Goal: Contribute content: Add original content to the website for others to see

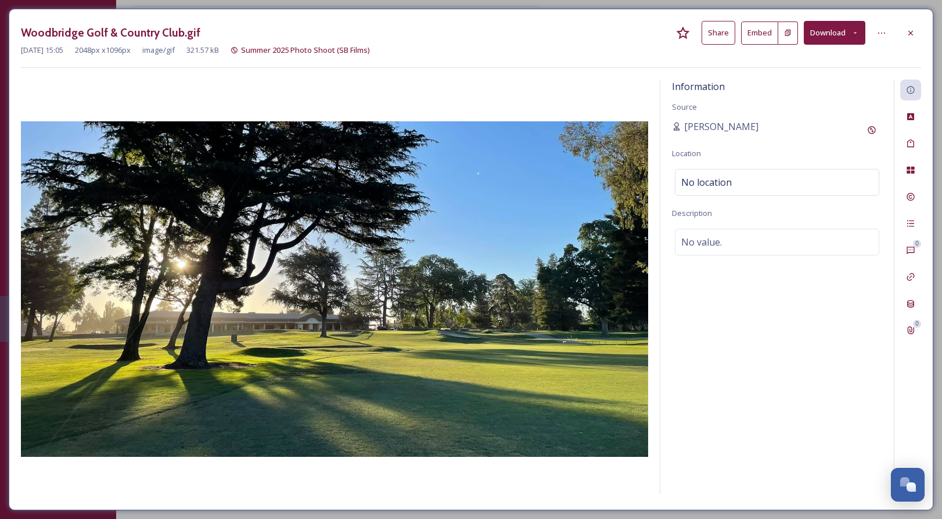
scroll to position [162, 0]
click at [914, 32] on icon at bounding box center [910, 32] width 9 height 9
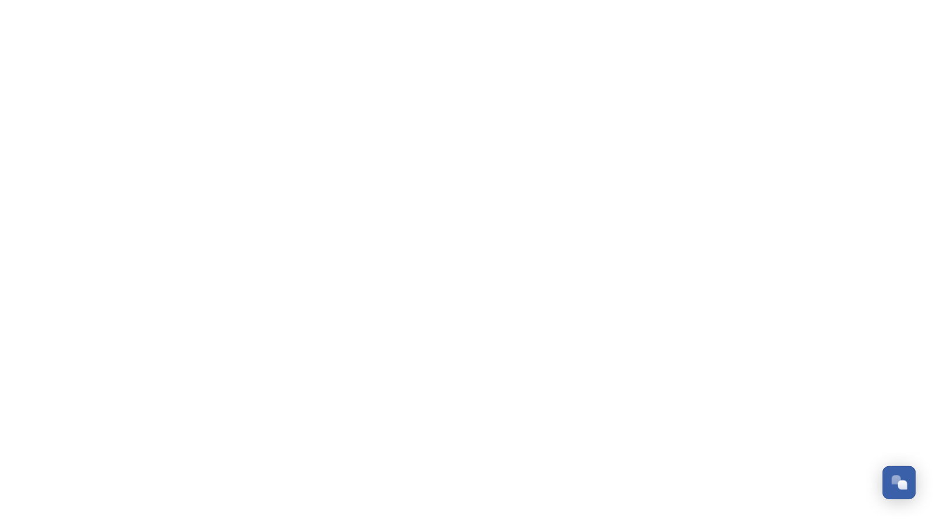
scroll to position [162, 0]
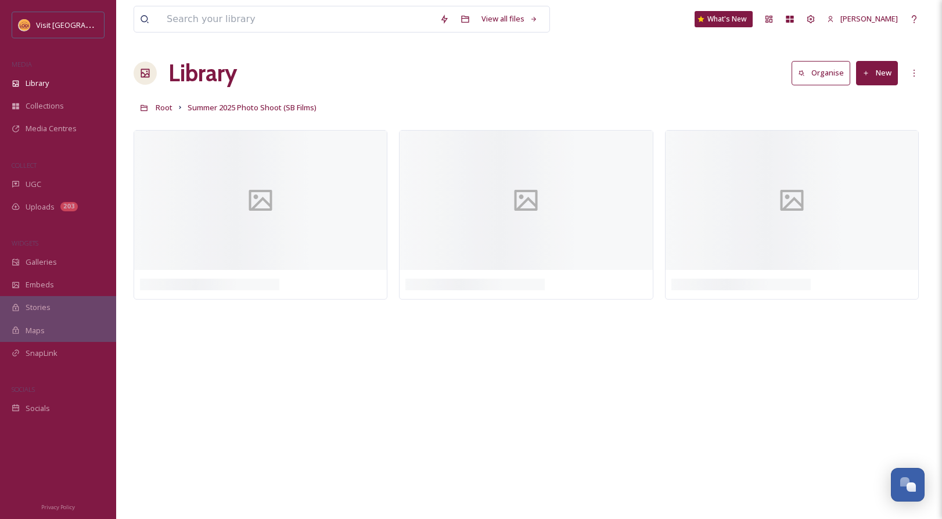
click at [880, 74] on button "New" at bounding box center [877, 73] width 42 height 24
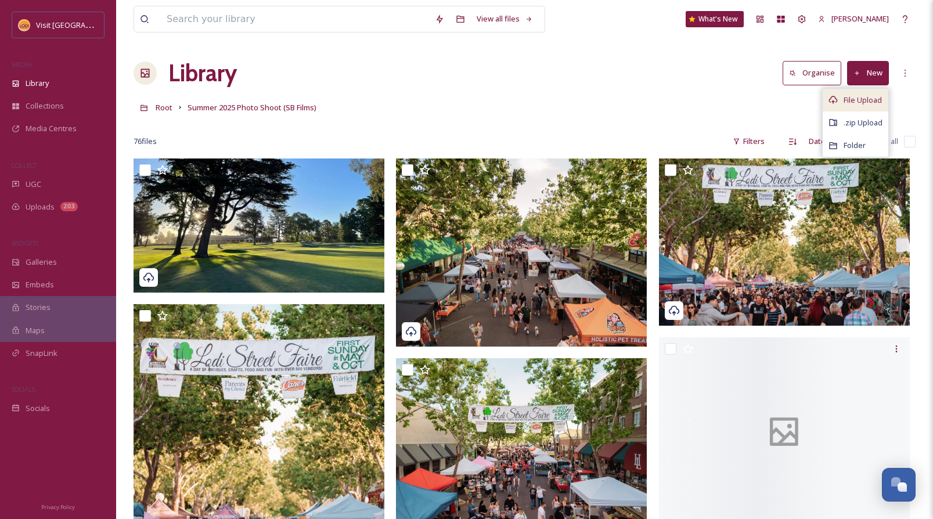
click at [859, 102] on span "File Upload" at bounding box center [863, 100] width 38 height 11
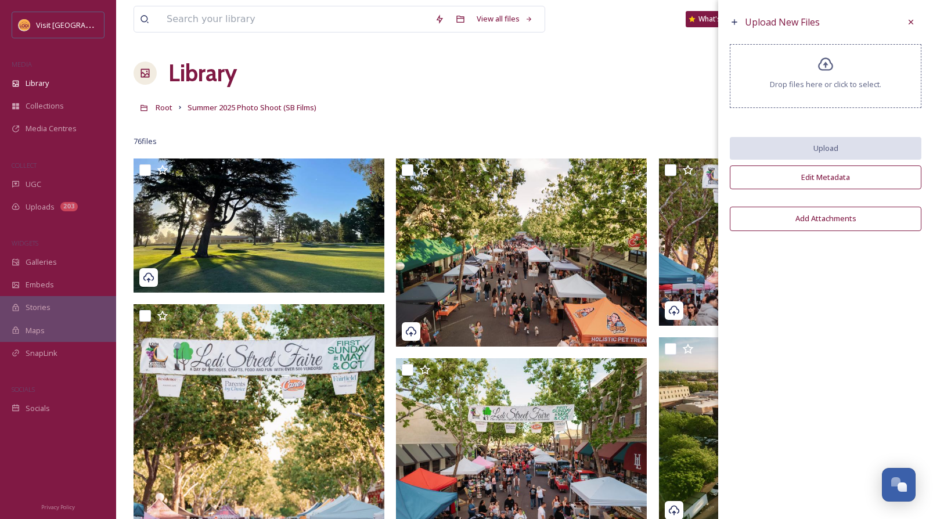
click at [821, 84] on span "Drop files here or click to select." at bounding box center [825, 84] width 111 height 11
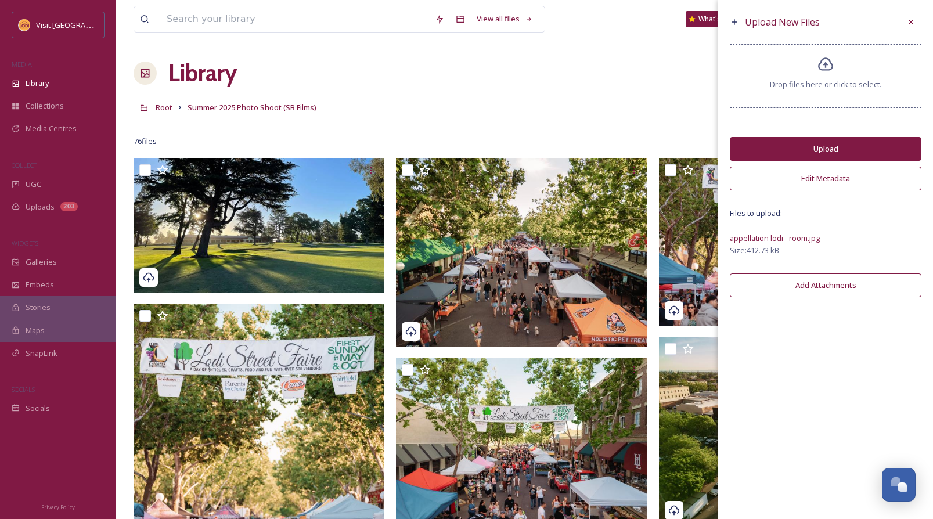
click at [833, 188] on button "Edit Metadata" at bounding box center [826, 179] width 192 height 24
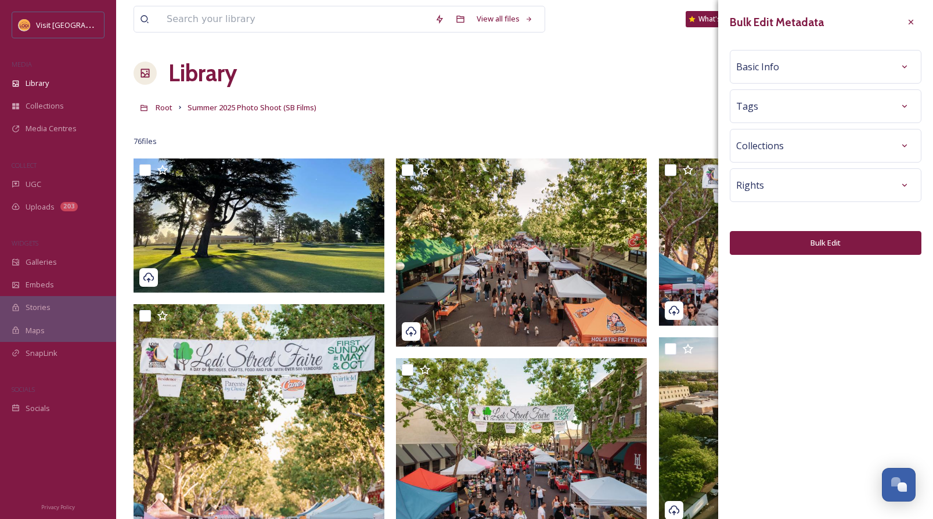
click at [815, 64] on div "Basic Info" at bounding box center [825, 66] width 179 height 21
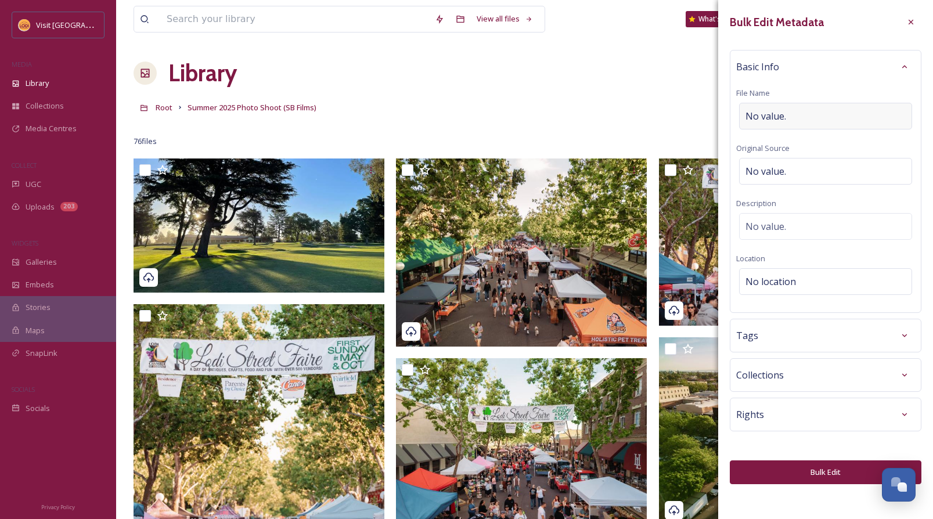
click at [782, 113] on span "No value." at bounding box center [766, 116] width 41 height 14
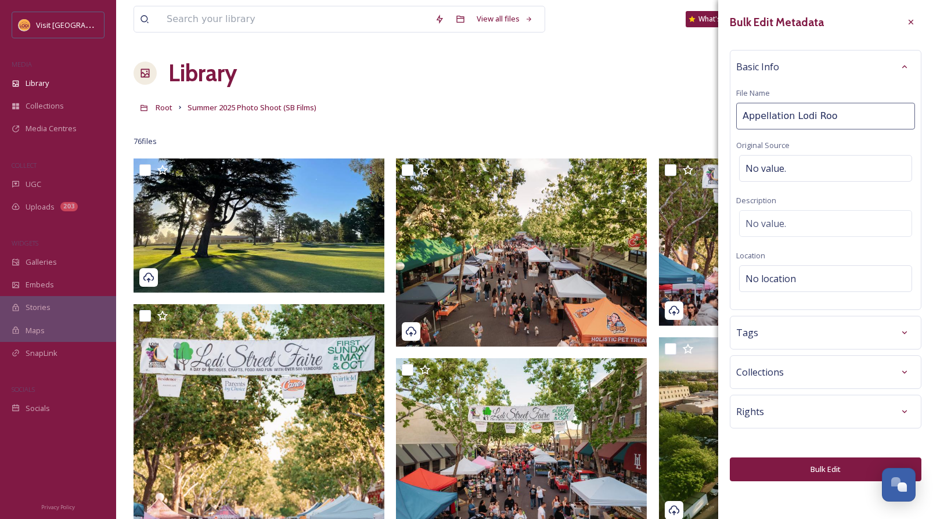
type input "Appellation [GEOGRAPHIC_DATA]"
click at [782, 405] on div "Rights" at bounding box center [825, 411] width 179 height 21
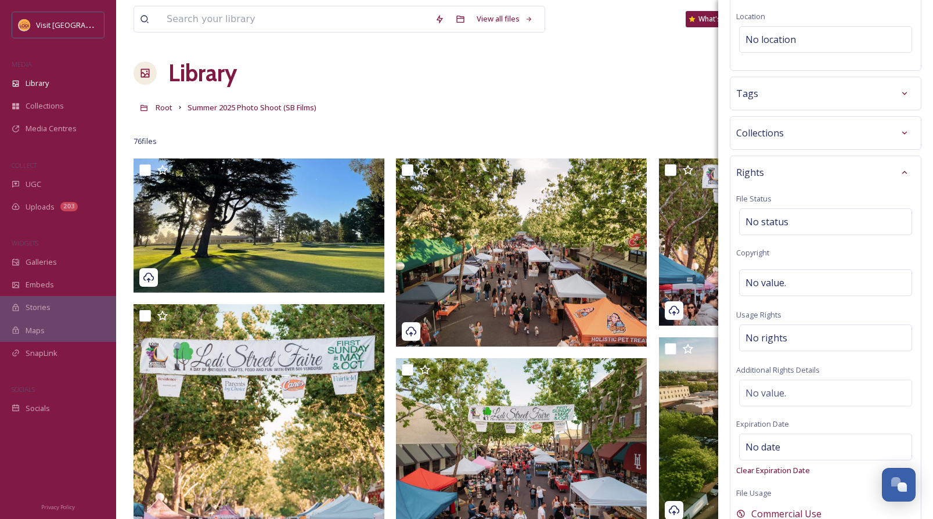
scroll to position [245, 0]
click at [785, 278] on span "No value." at bounding box center [766, 280] width 41 height 14
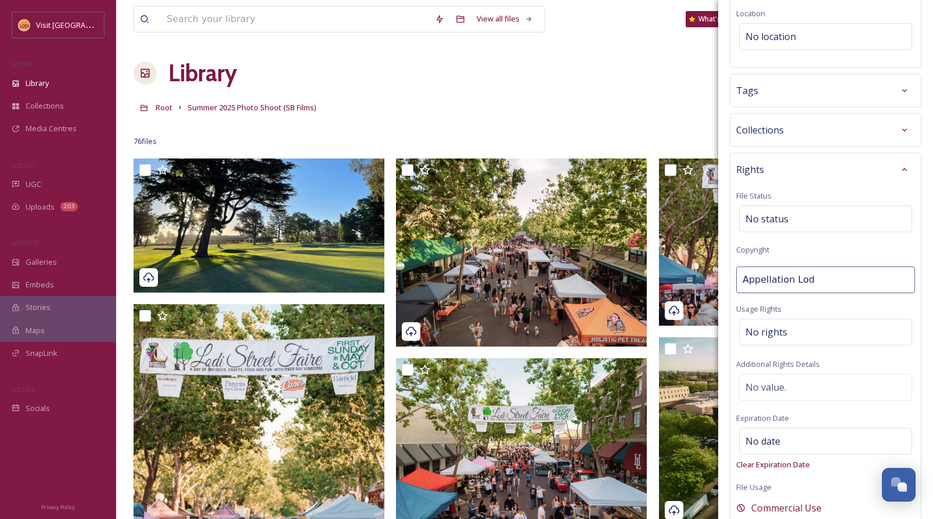
type input "Appellation [GEOGRAPHIC_DATA]"
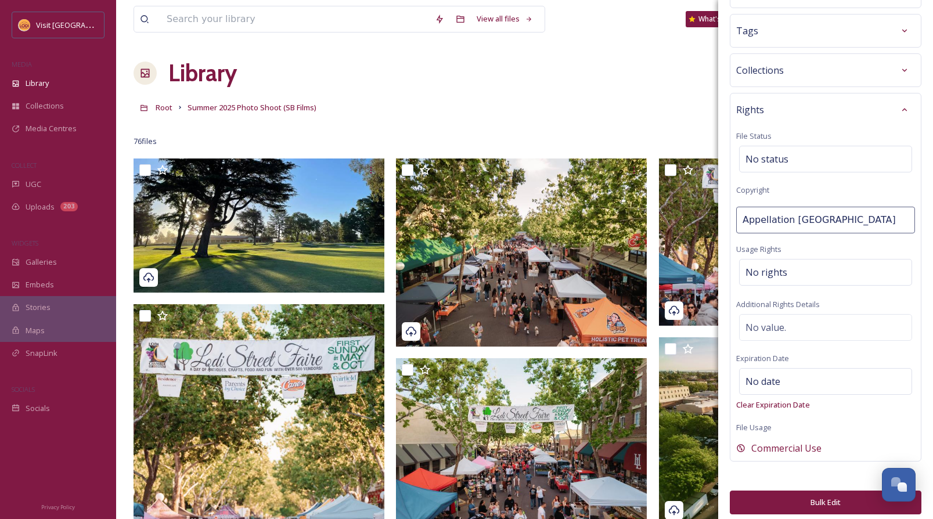
scroll to position [306, 0]
click at [782, 272] on span "No rights" at bounding box center [767, 271] width 42 height 14
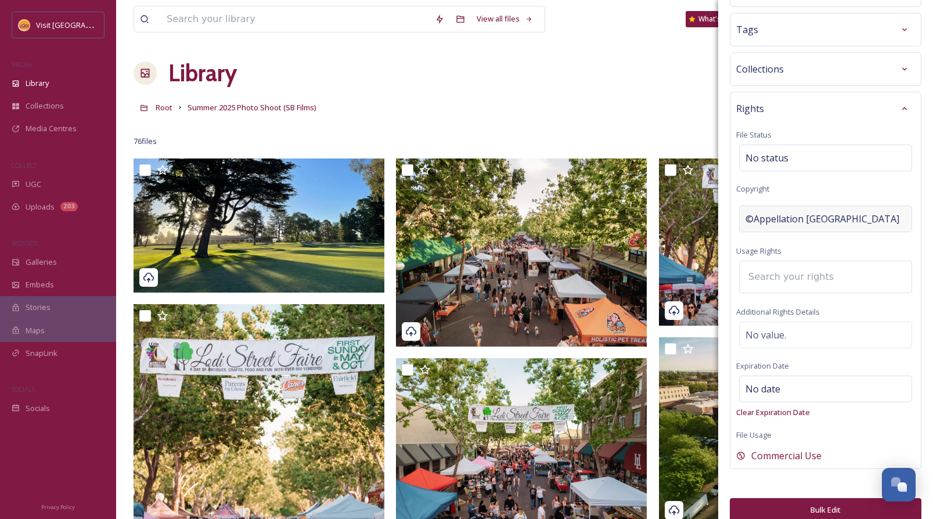
scroll to position [320, 0]
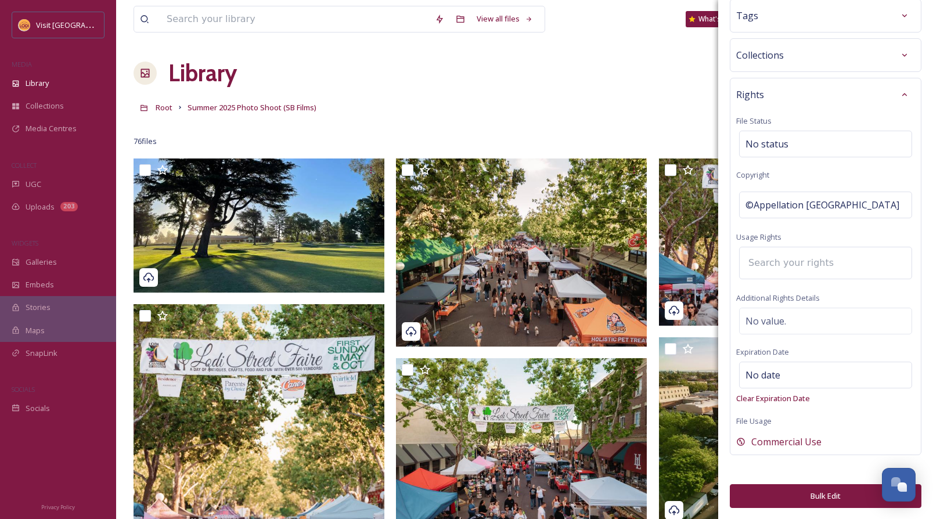
click at [833, 496] on button "Bulk Edit" at bounding box center [826, 496] width 192 height 24
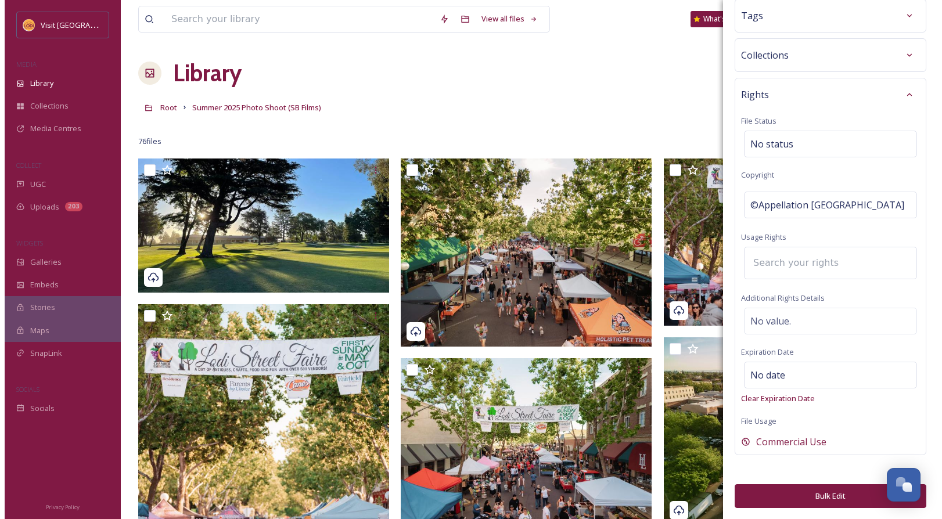
scroll to position [0, 0]
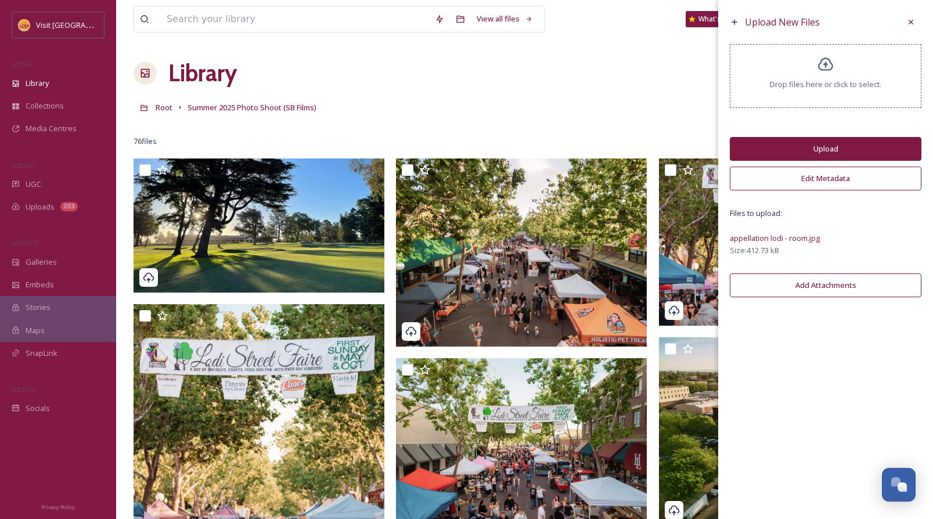
click at [824, 146] on button "Upload" at bounding box center [826, 149] width 192 height 24
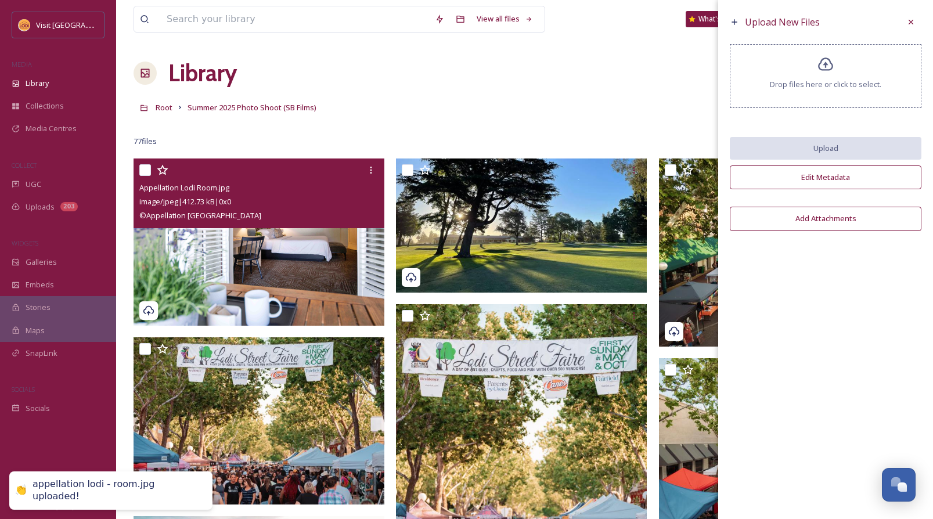
click at [328, 192] on div "Appellation Lodi Room.jpg" at bounding box center [260, 188] width 242 height 14
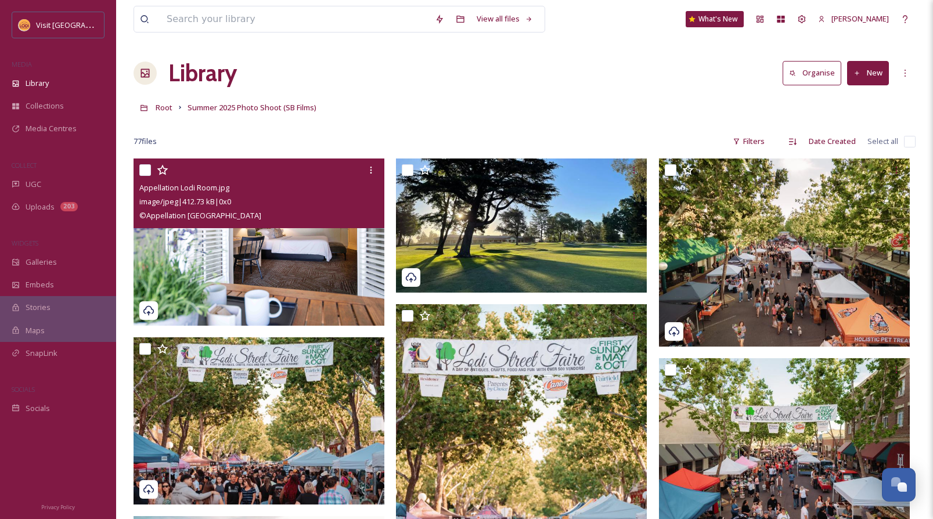
click at [297, 260] on img at bounding box center [259, 242] width 251 height 167
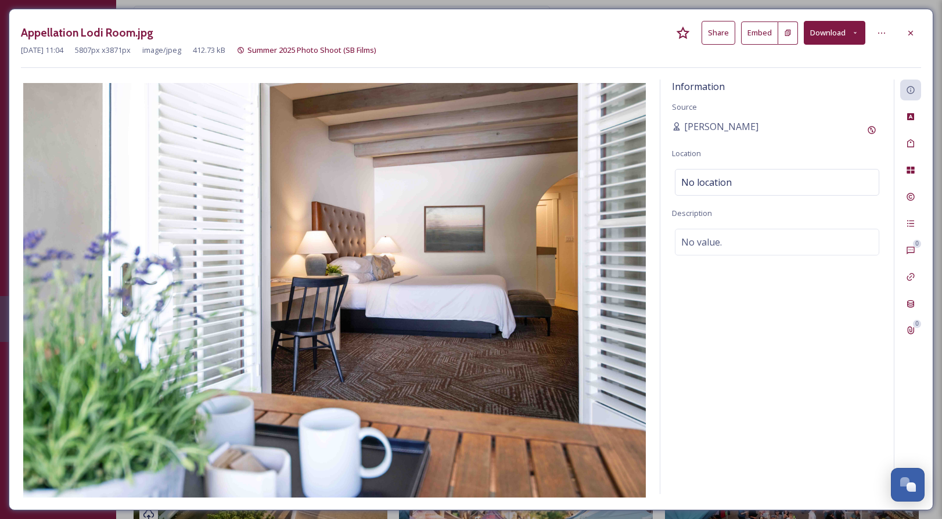
click at [726, 35] on button "Share" at bounding box center [718, 33] width 34 height 24
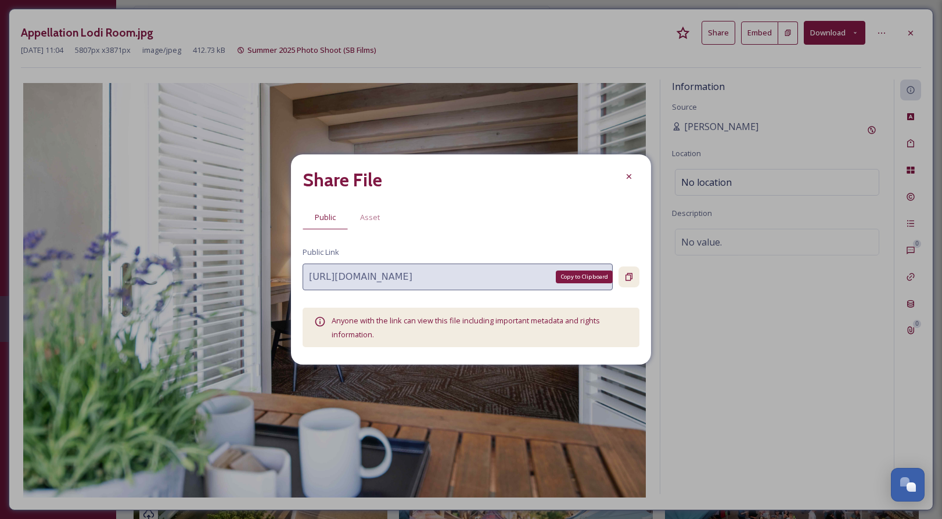
click at [628, 278] on icon at bounding box center [628, 276] width 9 height 9
